Goal: Task Accomplishment & Management: Complete application form

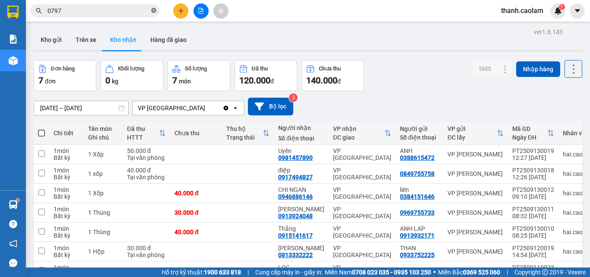
click at [153, 10] on icon "close-circle" at bounding box center [153, 10] width 5 height 5
click at [186, 2] on div "Kết quả tìm kiếm ( 338 ) Bộ lọc Mã ĐH Trạng thái Món hàng Thu hộ Tổng cước Chưa…" at bounding box center [295, 11] width 590 height 22
click at [178, 9] on icon "plus" at bounding box center [181, 11] width 6 height 6
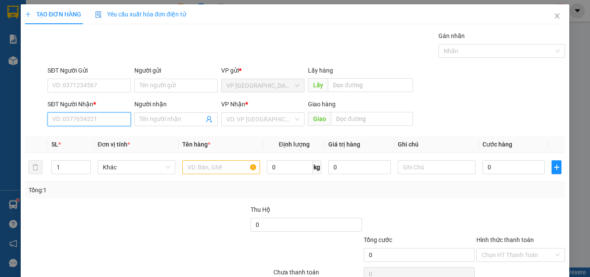
click at [98, 116] on input "SĐT Người Nhận *" at bounding box center [89, 119] width 83 height 14
click at [85, 132] on div "0963074568 - ÚT" at bounding box center [88, 137] width 72 height 10
type input "0963074568"
type input "ÚT"
type input "0963074568"
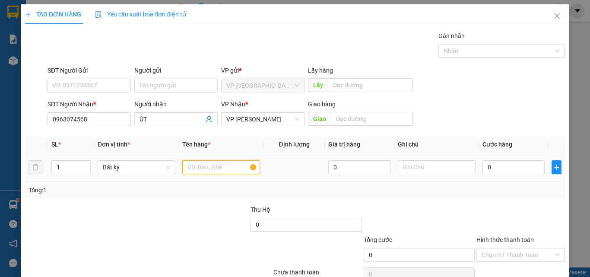
click at [211, 167] on input "text" at bounding box center [221, 167] width 78 height 14
type input "1 THUNG XOP"
click at [523, 167] on input "0" at bounding box center [514, 167] width 62 height 14
type input "1"
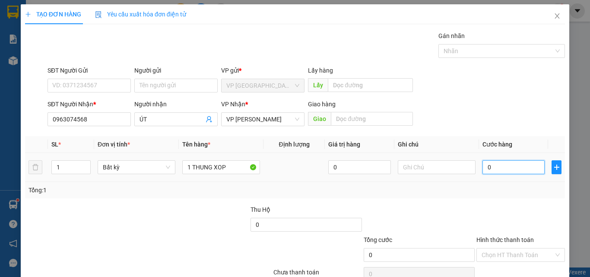
type input "1"
type input "15"
type input "150"
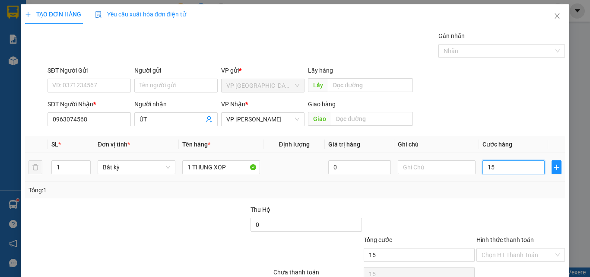
type input "150"
type input "1.500"
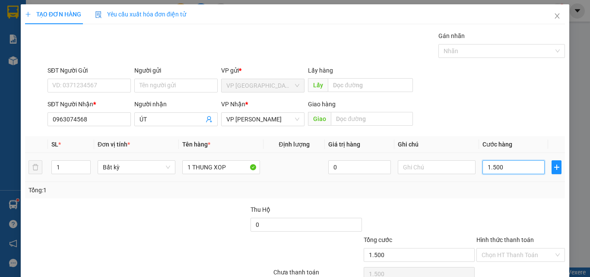
type input "15.000"
type input "150.000"
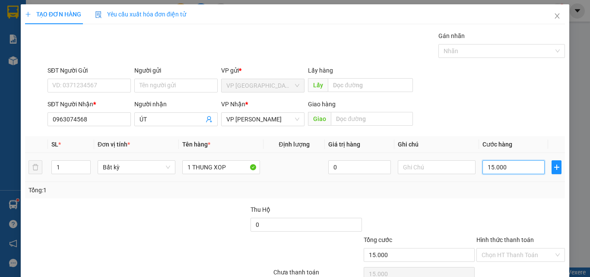
type input "150.000"
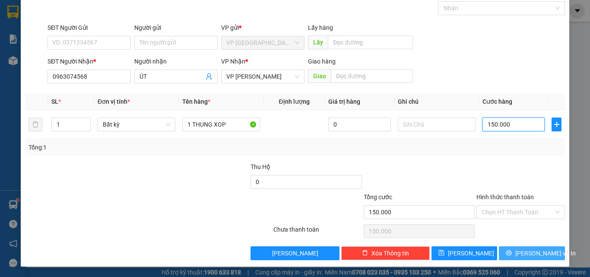
type input "150.000"
click at [517, 249] on button "[PERSON_NAME] và In" at bounding box center [532, 253] width 66 height 14
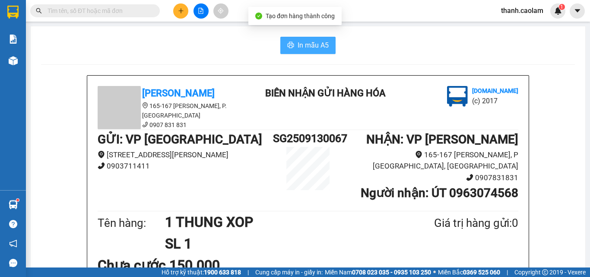
click at [315, 44] on span "In mẫu A5" at bounding box center [313, 45] width 31 height 11
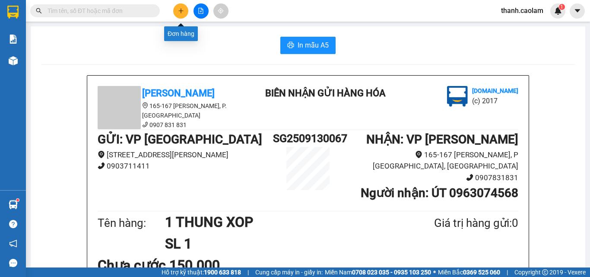
click at [181, 12] on icon "plus" at bounding box center [181, 11] width 6 height 6
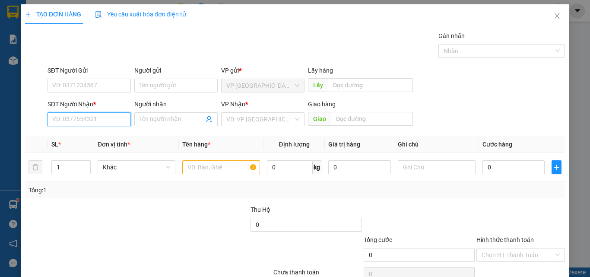
click at [117, 117] on input "SĐT Người Nhận *" at bounding box center [89, 119] width 83 height 14
click at [93, 135] on div "0379601501 - TÂM" at bounding box center [88, 137] width 72 height 10
type input "0379601501"
type input "TÂM"
type input "0379601501"
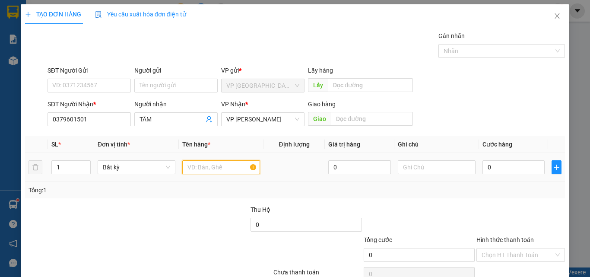
click at [214, 167] on input "text" at bounding box center [221, 167] width 78 height 14
type input "1 HOP"
click at [511, 166] on input "0" at bounding box center [514, 167] width 62 height 14
type input "3"
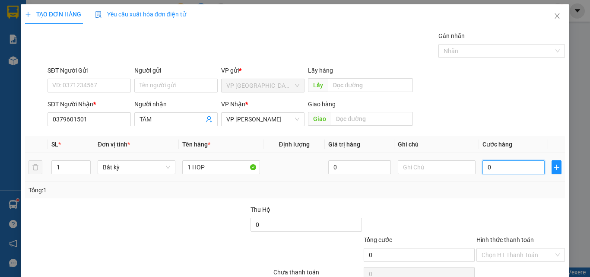
type input "3"
type input "30"
type input "300"
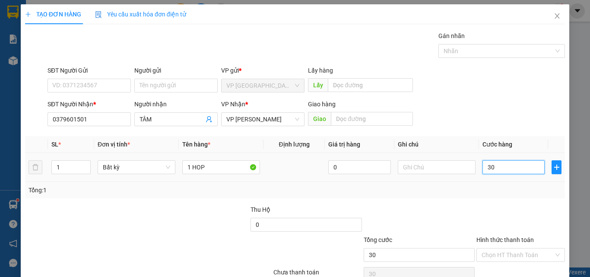
type input "300"
type input "3.000"
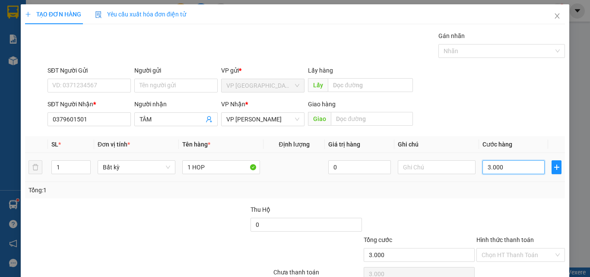
type input "30.000"
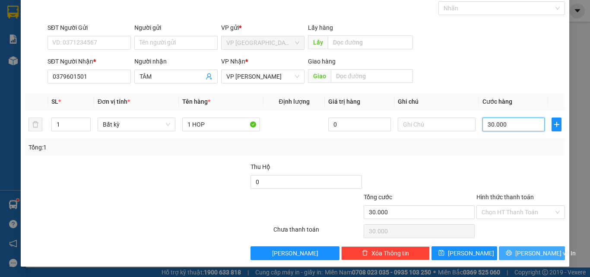
type input "30.000"
click at [520, 254] on span "[PERSON_NAME] và In" at bounding box center [546, 254] width 61 height 10
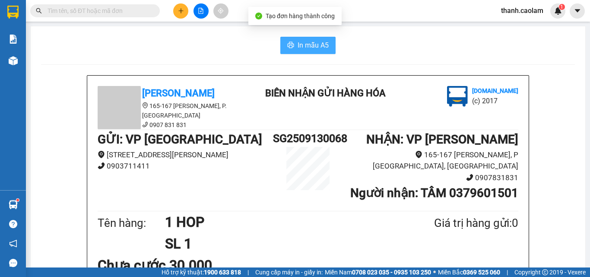
click at [304, 49] on span "In mẫu A5" at bounding box center [313, 45] width 31 height 11
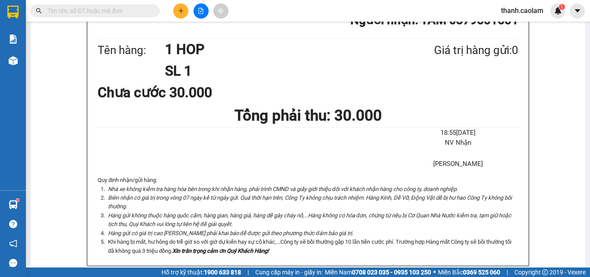
scroll to position [86, 0]
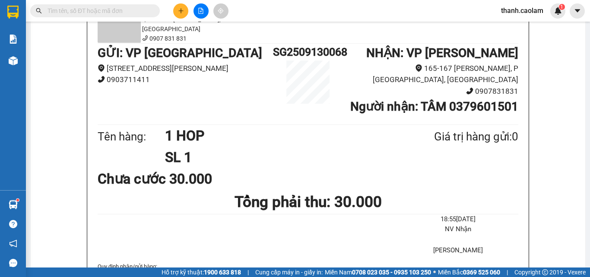
click at [130, 6] on span at bounding box center [95, 10] width 130 height 13
click at [129, 13] on input "text" at bounding box center [99, 11] width 102 height 10
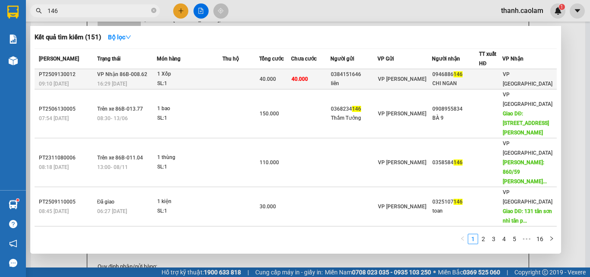
type input "146"
click at [459, 80] on div "CHI NGAN" at bounding box center [456, 83] width 46 height 9
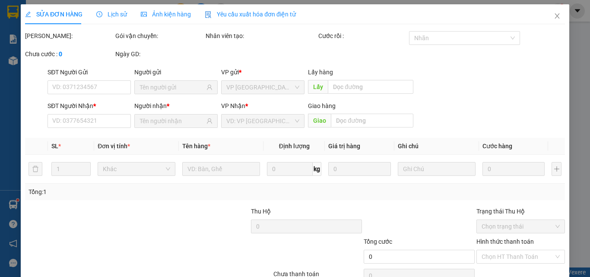
type input "0384151646"
type input "liên"
type input "0946886146"
type input "CHI NGAN"
type input "40.000"
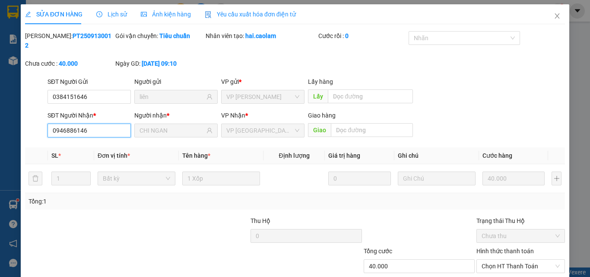
click at [112, 124] on input "0946886146" at bounding box center [89, 131] width 83 height 14
click at [258, 124] on span "VP [GEOGRAPHIC_DATA]" at bounding box center [262, 130] width 73 height 13
click at [272, 124] on span "VP [GEOGRAPHIC_DATA]" at bounding box center [262, 130] width 73 height 13
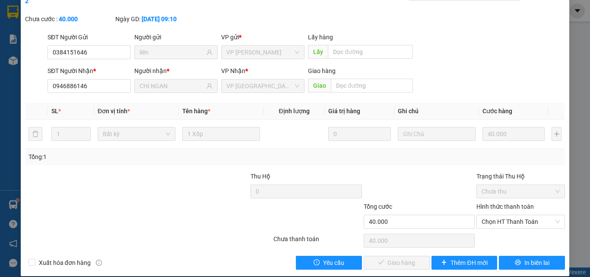
click at [523, 203] on label "Hình thức thanh toán" at bounding box center [505, 206] width 57 height 7
click at [523, 215] on input "Hình thức thanh toán" at bounding box center [518, 221] width 72 height 13
click at [459, 172] on div at bounding box center [419, 187] width 113 height 30
click at [502, 215] on span "Chọn HT Thanh Toán" at bounding box center [521, 221] width 78 height 13
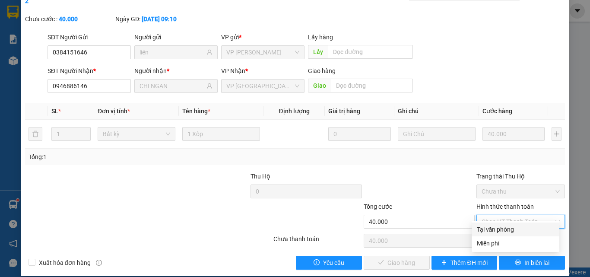
click at [499, 226] on div "Tại văn phòng" at bounding box center [515, 230] width 77 height 10
type input "0"
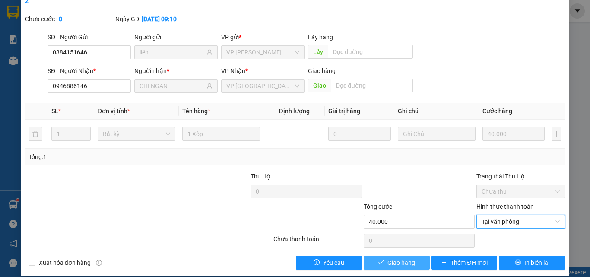
click at [396, 258] on span "Giao hàng" at bounding box center [402, 263] width 28 height 10
